Goal: Task Accomplishment & Management: Manage account settings

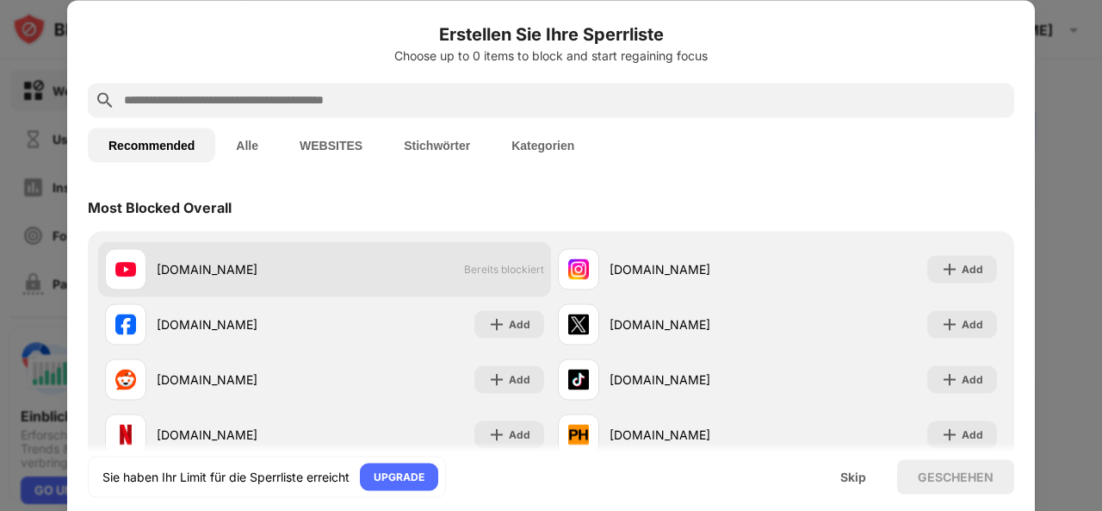
click at [302, 248] on div "[DOMAIN_NAME]" at bounding box center [215, 268] width 220 height 41
click at [489, 258] on div "[DOMAIN_NAME] Bereits blockiert" at bounding box center [324, 268] width 453 height 55
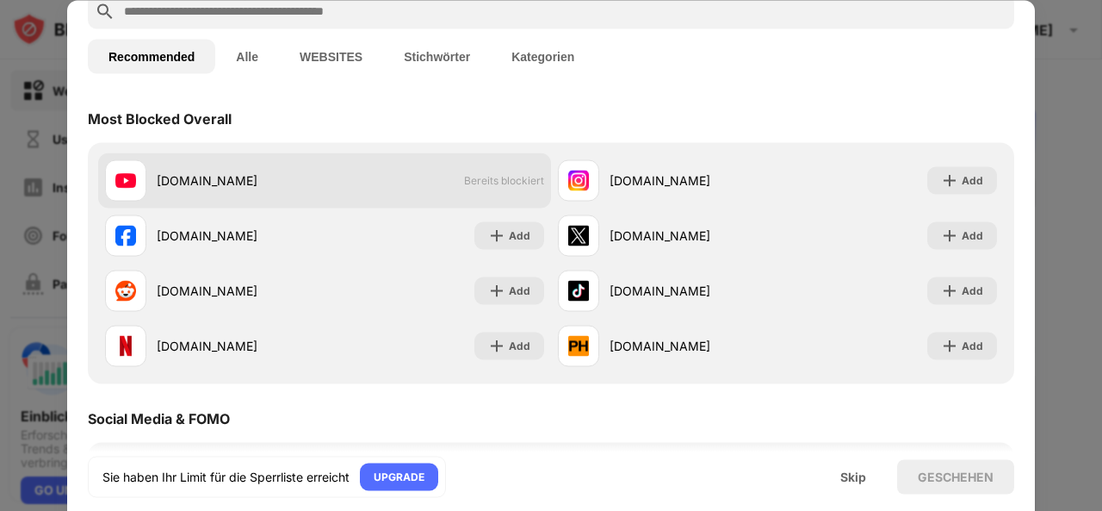
scroll to position [88, 0]
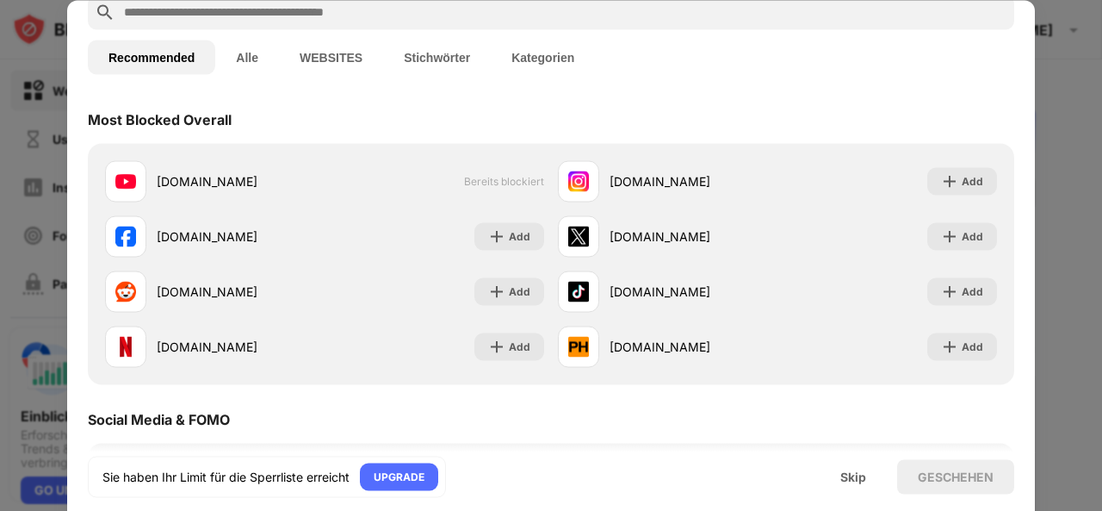
click at [248, 52] on button "Alle" at bounding box center [247, 57] width 64 height 34
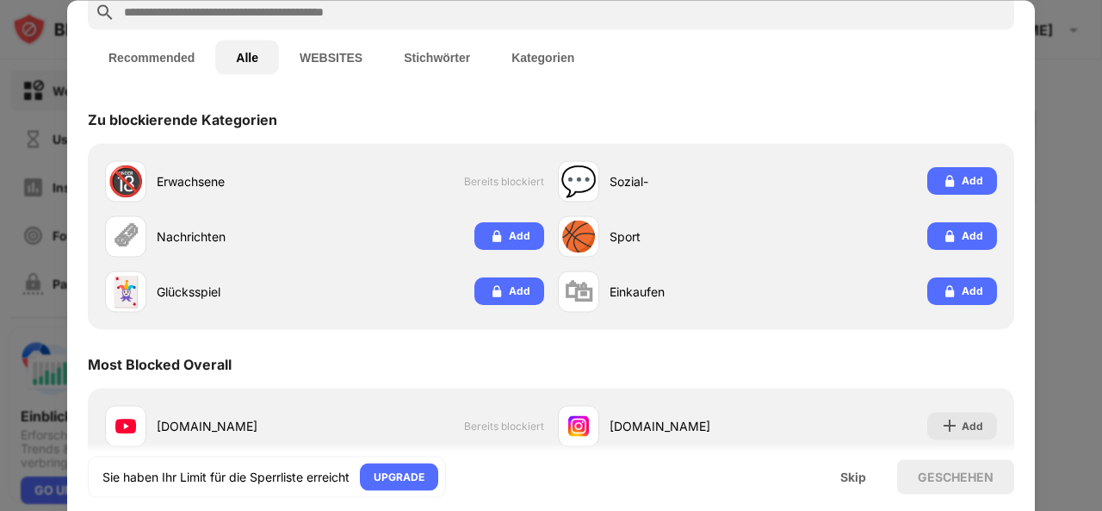
click at [327, 49] on button "WEBSITES" at bounding box center [331, 57] width 104 height 34
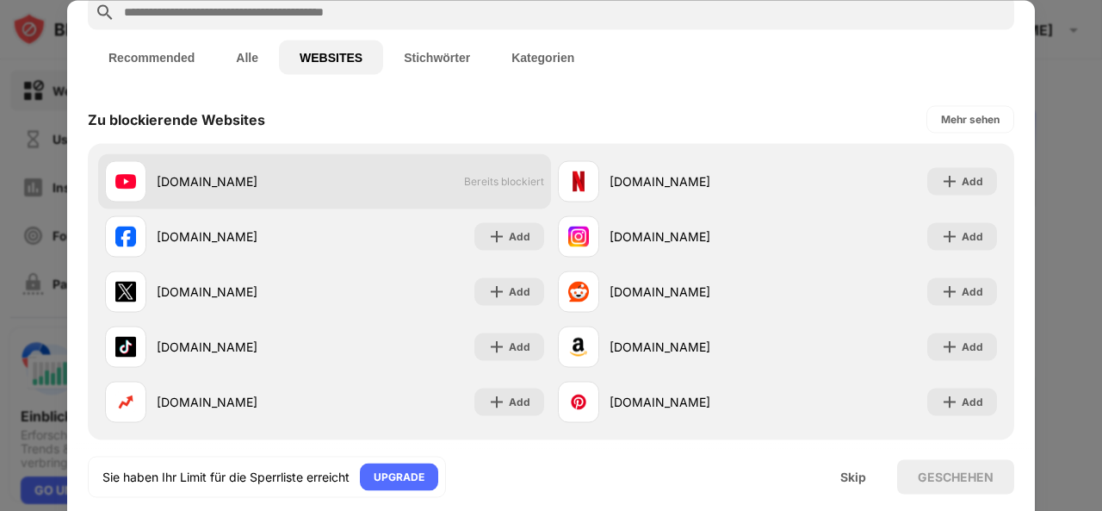
click at [469, 173] on div "[DOMAIN_NAME] Bereits blockiert" at bounding box center [324, 180] width 453 height 55
click at [441, 182] on div "[DOMAIN_NAME] Bereits blockiert" at bounding box center [324, 180] width 453 height 55
click at [443, 182] on div "[DOMAIN_NAME] Bereits blockiert" at bounding box center [324, 180] width 453 height 55
click at [448, 175] on div "[DOMAIN_NAME] Bereits blockiert" at bounding box center [324, 180] width 453 height 55
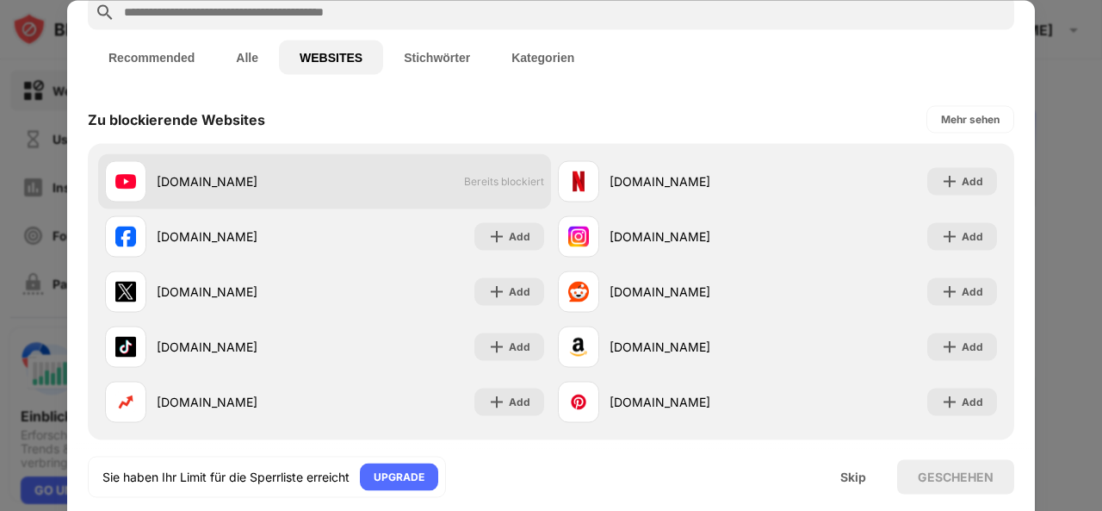
click at [448, 175] on div "[DOMAIN_NAME] Bereits blockiert" at bounding box center [324, 180] width 453 height 55
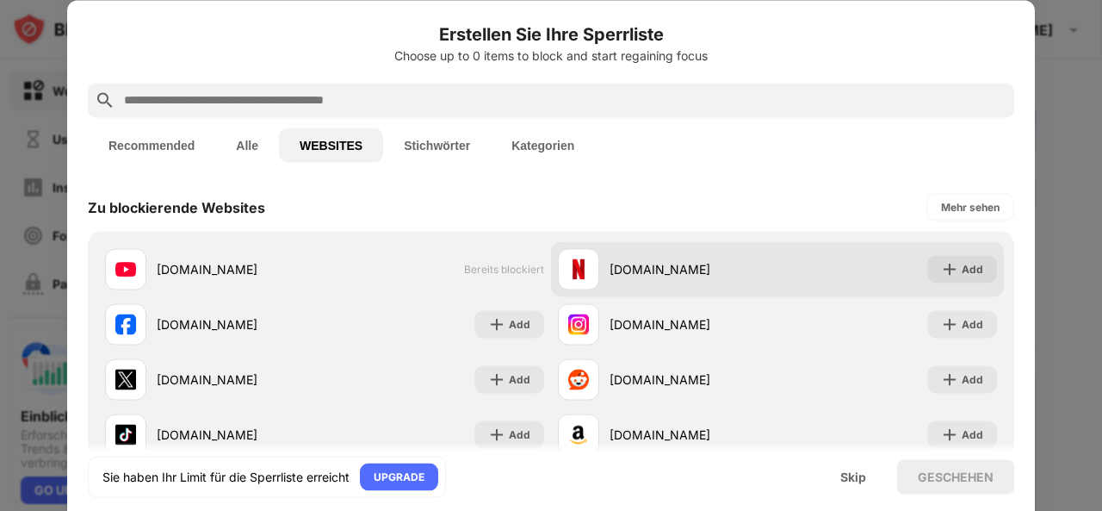
scroll to position [0, 0]
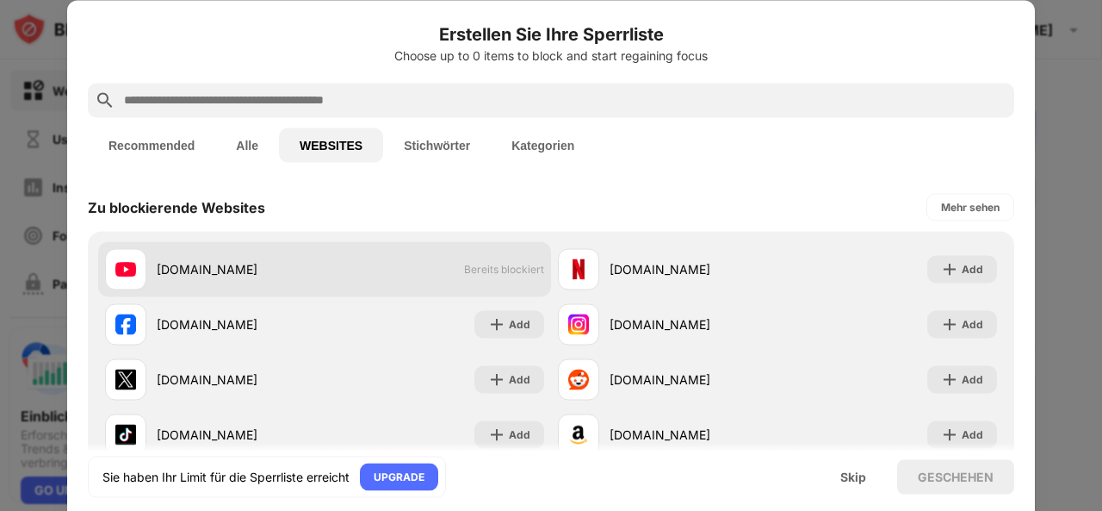
click at [188, 275] on div "[DOMAIN_NAME]" at bounding box center [241, 269] width 168 height 18
click at [110, 260] on div at bounding box center [125, 268] width 41 height 41
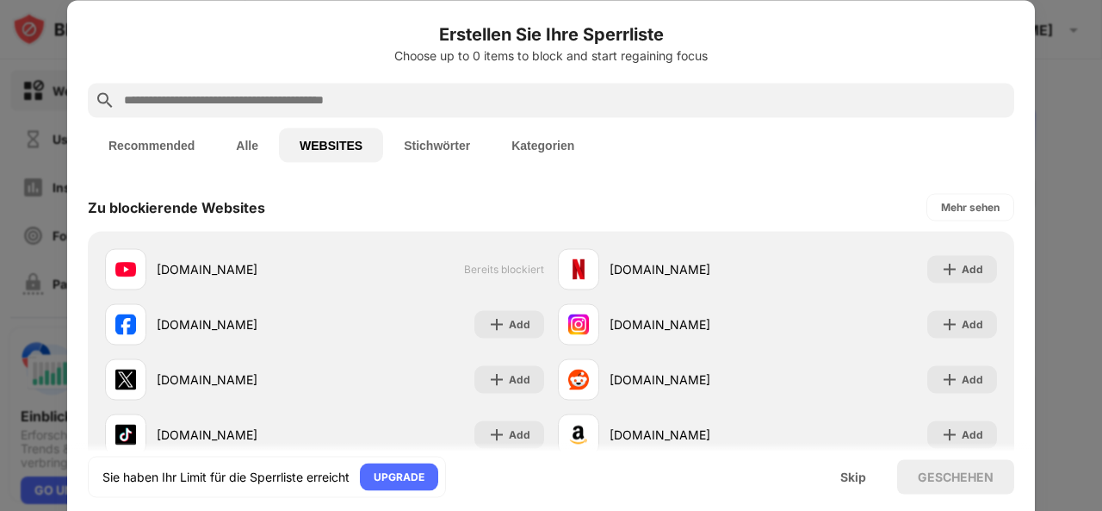
click at [489, 196] on div "Zu blockierende Websites Mehr sehen" at bounding box center [551, 207] width 927 height 48
click at [258, 149] on button "Alle" at bounding box center [247, 144] width 64 height 34
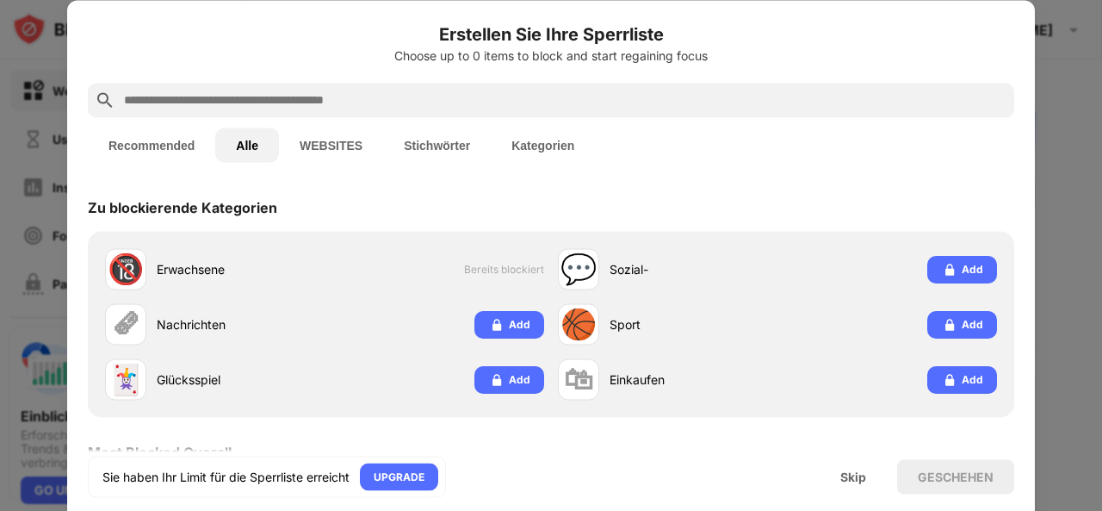
scroll to position [236, 0]
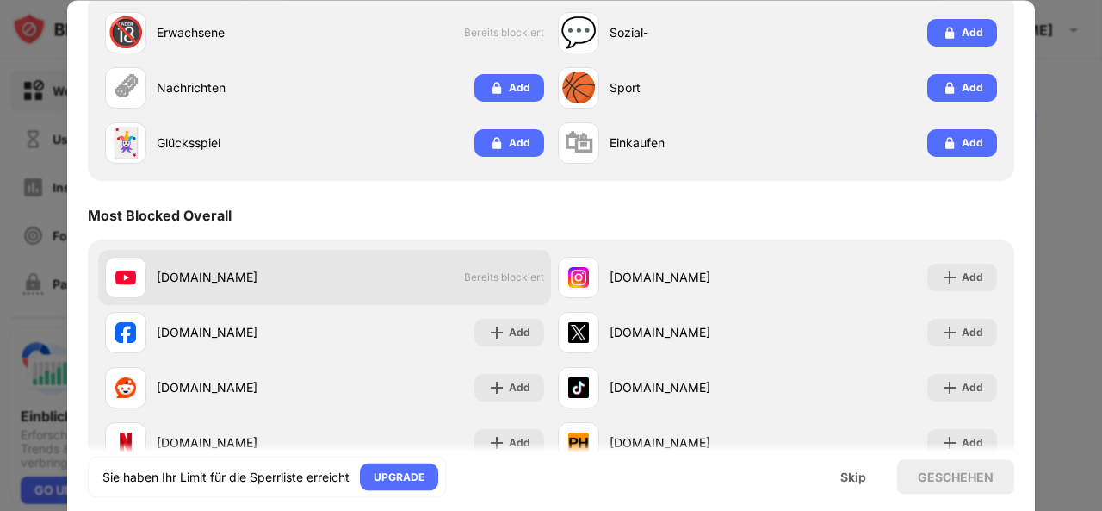
click at [400, 277] on div "[DOMAIN_NAME] Bereits blockiert" at bounding box center [324, 277] width 453 height 55
click at [485, 266] on div "[DOMAIN_NAME] Bereits blockiert" at bounding box center [324, 277] width 453 height 55
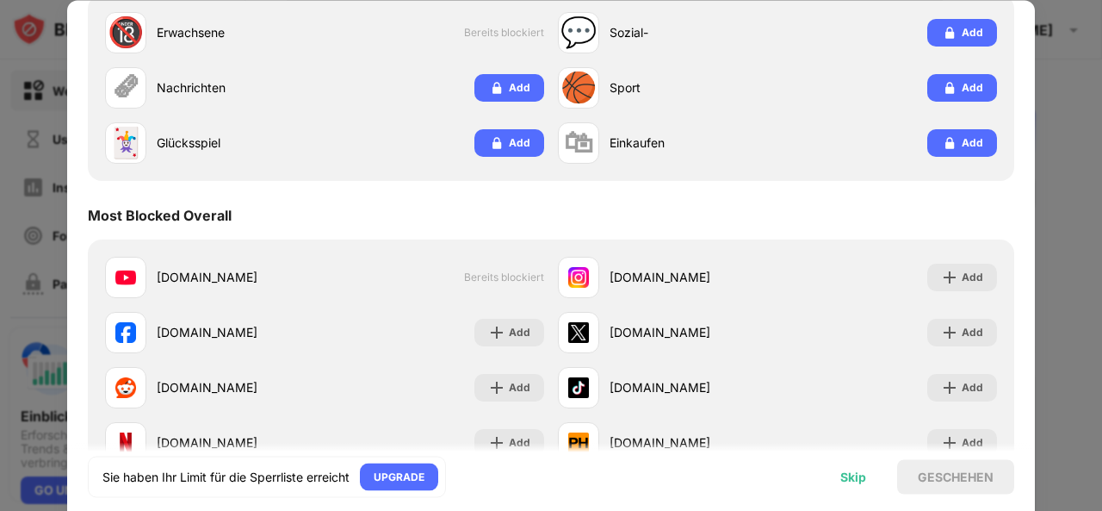
click at [858, 480] on div "Skip" at bounding box center [854, 476] width 26 height 14
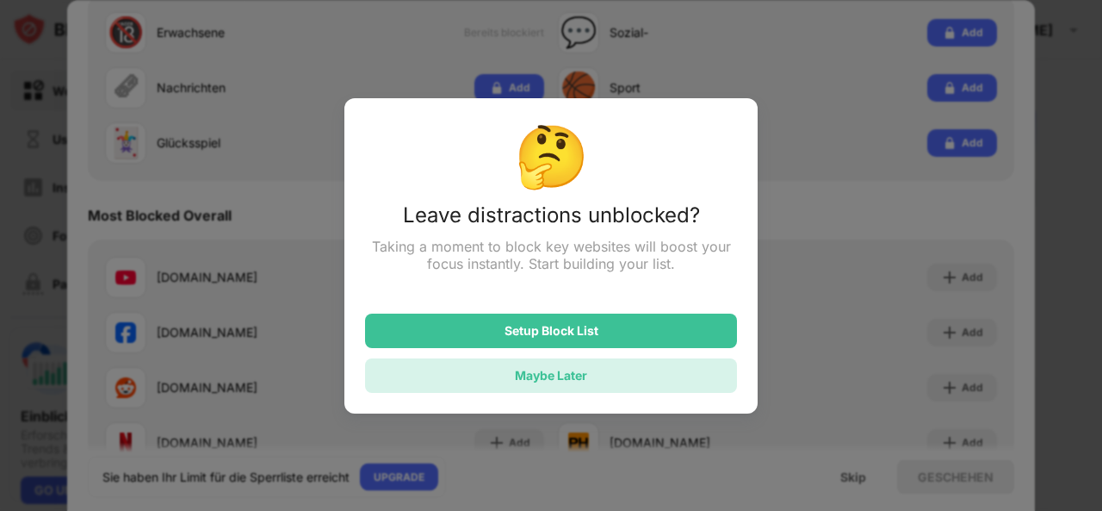
click at [567, 369] on div "Maybe Later" at bounding box center [551, 375] width 372 height 34
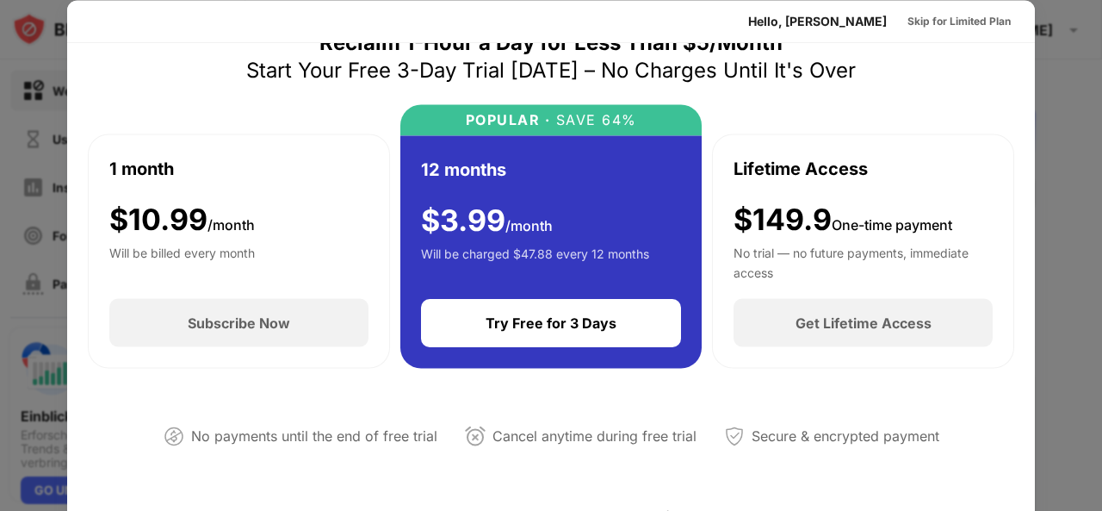
scroll to position [0, 0]
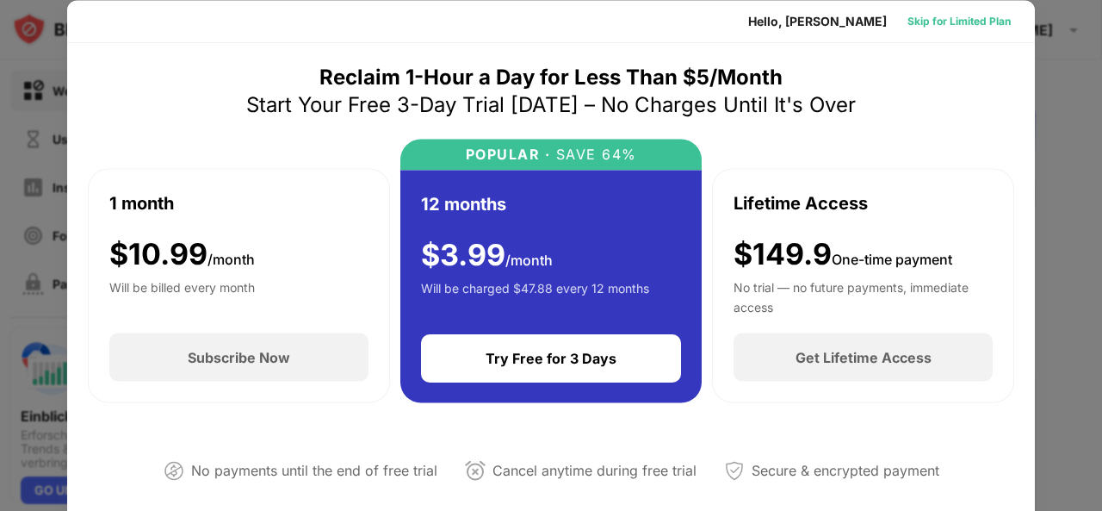
click at [928, 24] on div "Skip for Limited Plan" at bounding box center [959, 20] width 103 height 17
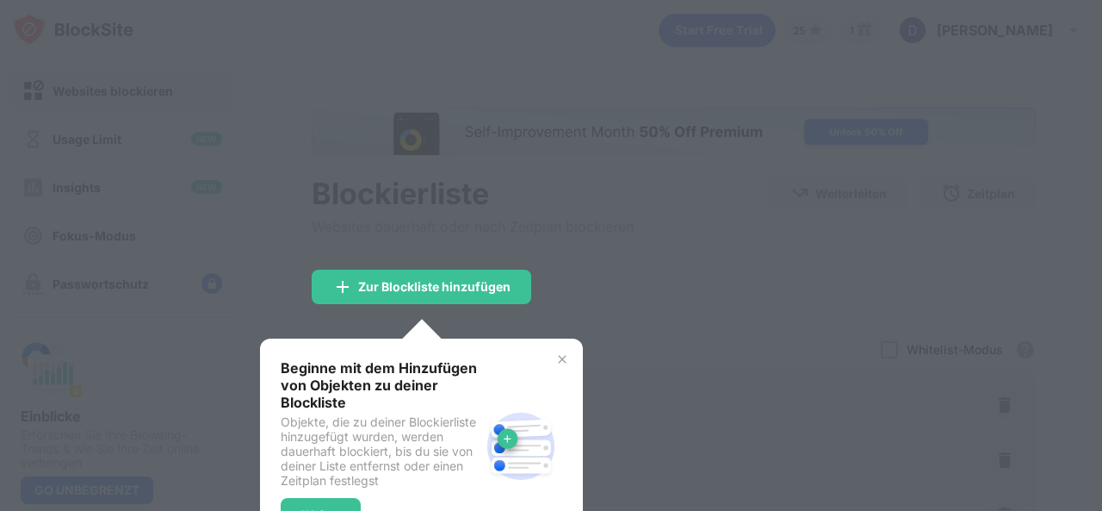
click at [565, 356] on img at bounding box center [563, 359] width 14 height 14
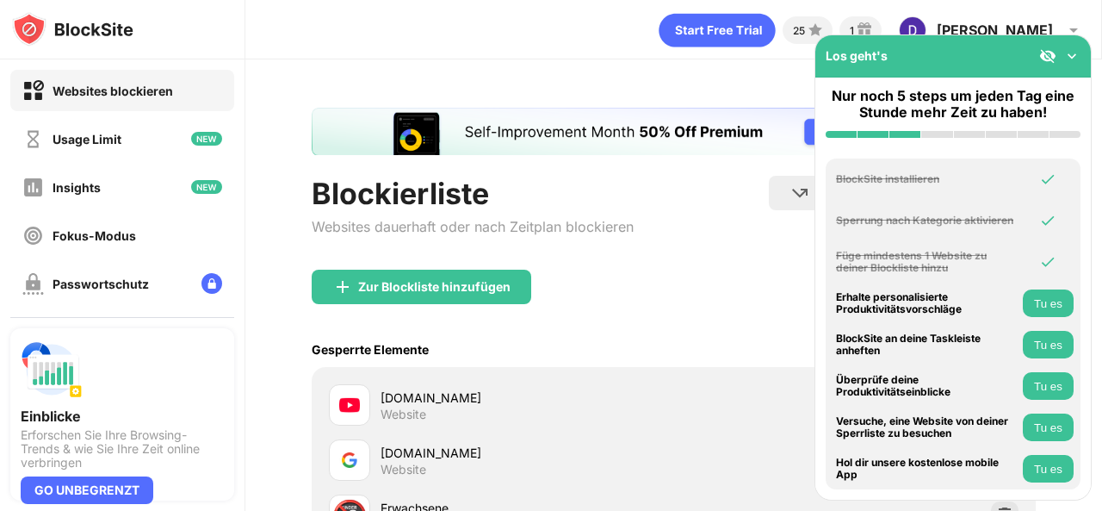
click at [1066, 50] on img at bounding box center [1072, 55] width 17 height 17
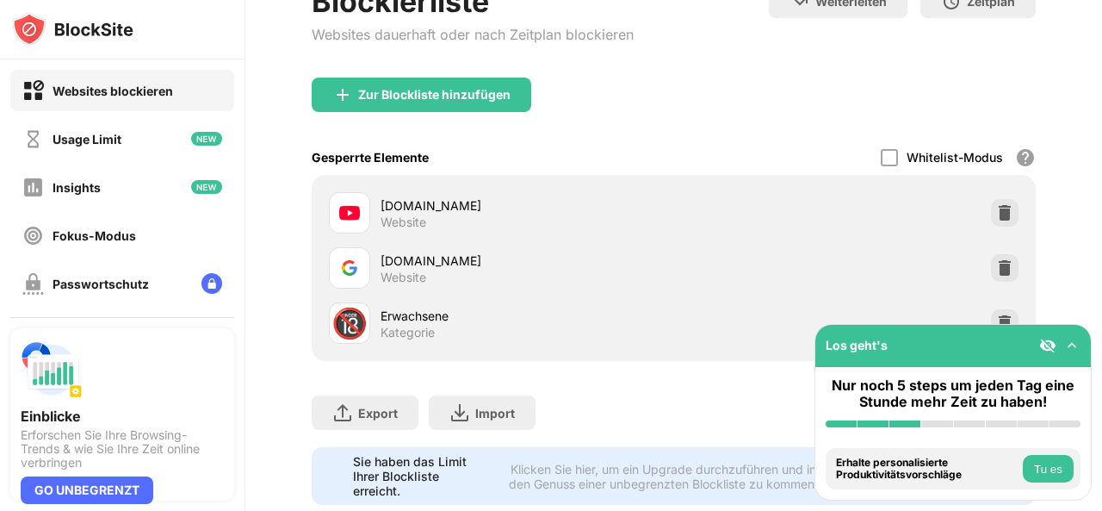
scroll to position [193, 0]
click at [996, 203] on img at bounding box center [1004, 211] width 17 height 17
